Goal: Check status: Check status

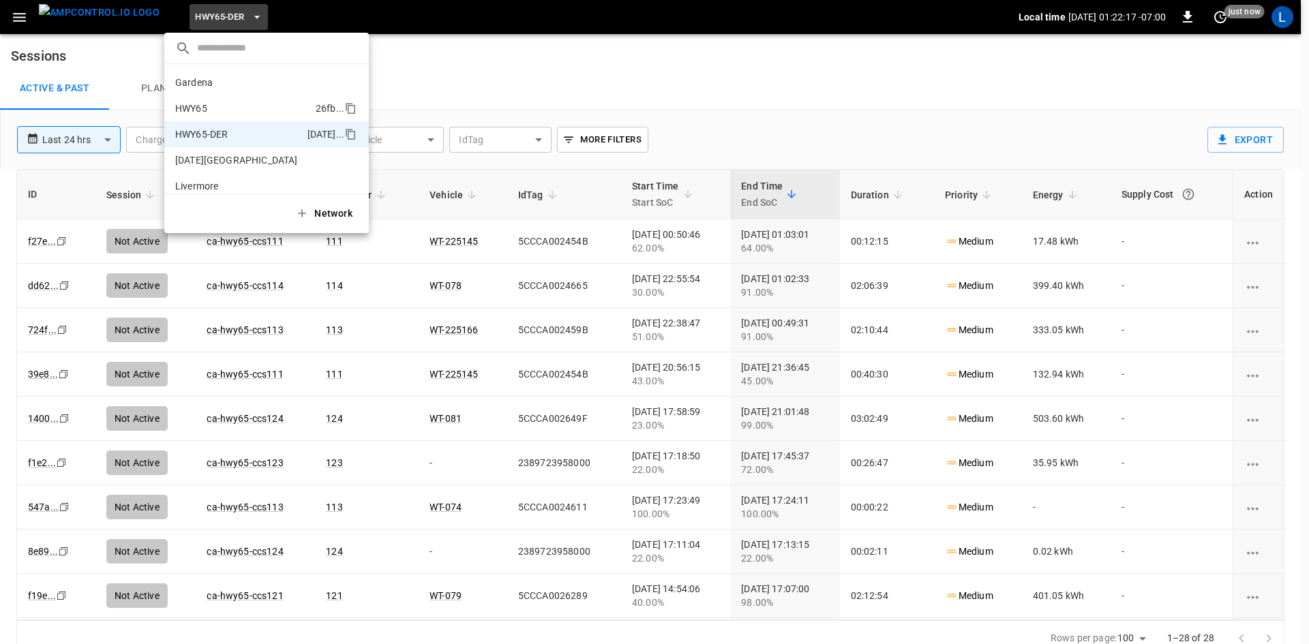
click at [234, 107] on p "HWY65" at bounding box center [242, 109] width 135 height 14
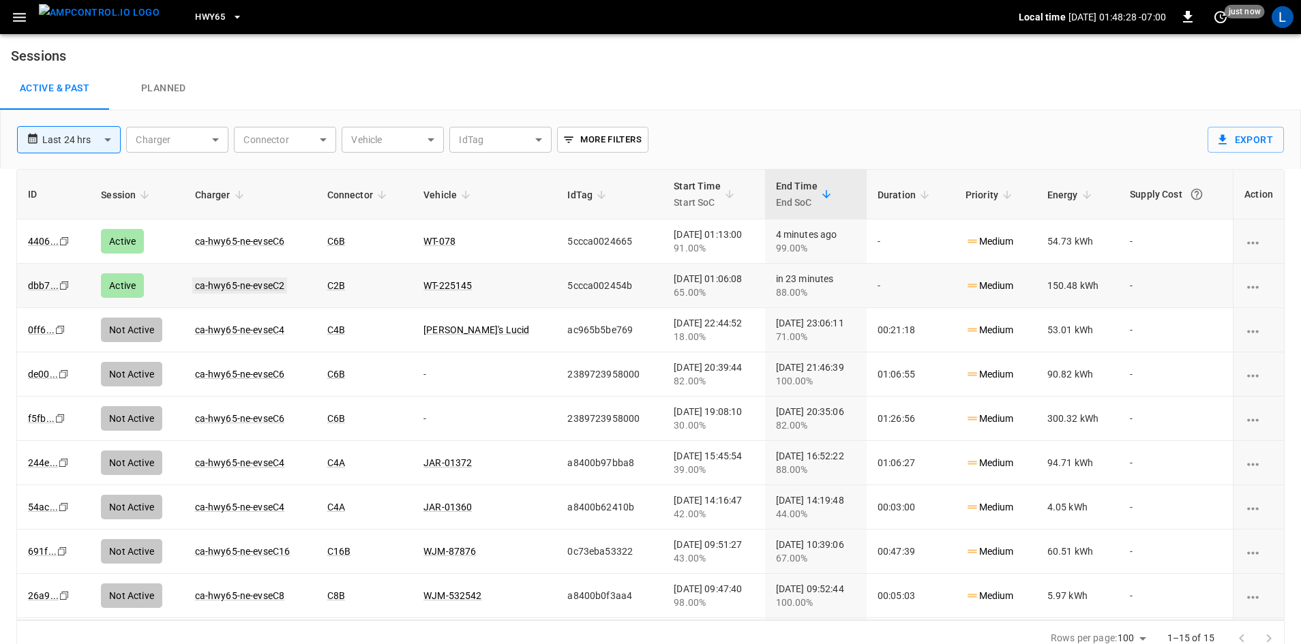
click at [256, 283] on link "ca-hwy65-ne-evseC2" at bounding box center [239, 285] width 95 height 16
click at [255, 240] on link "ca-hwy65-ne-evseC6" at bounding box center [239, 241] width 95 height 16
